Goal: Navigation & Orientation: Find specific page/section

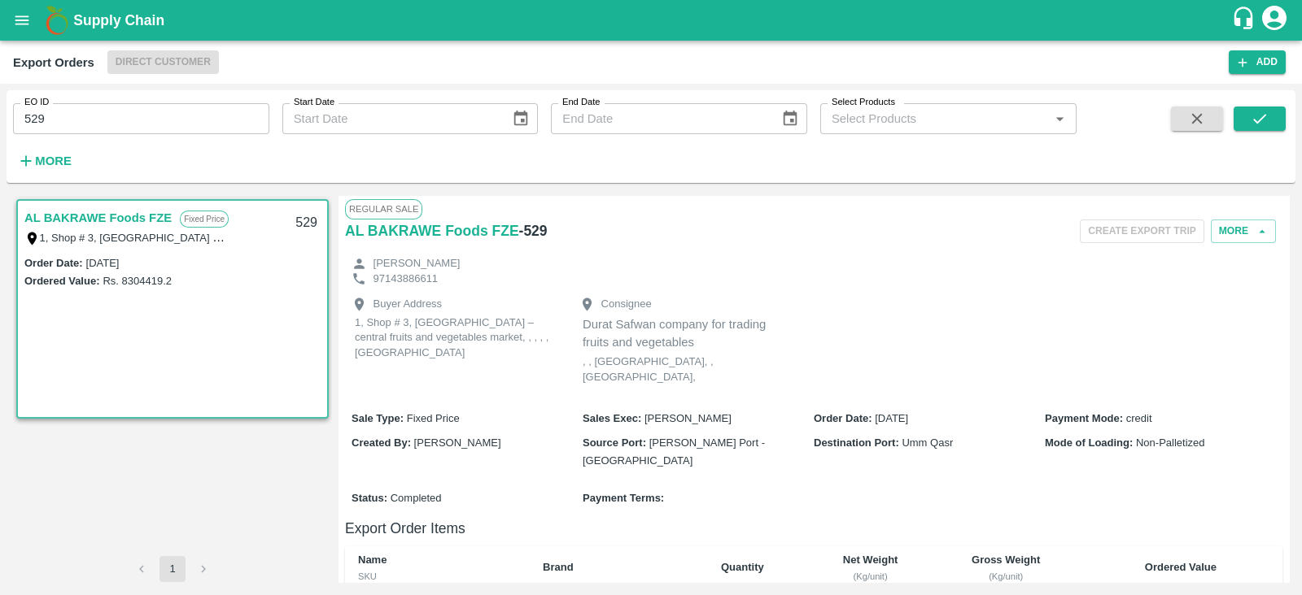
scroll to position [600, 0]
